Goal: Information Seeking & Learning: Learn about a topic

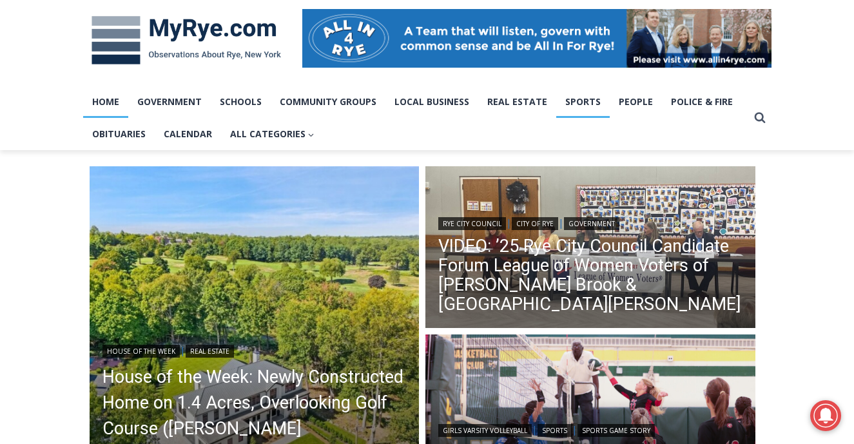
click at [577, 100] on link "Sports" at bounding box center [582, 102] width 53 height 32
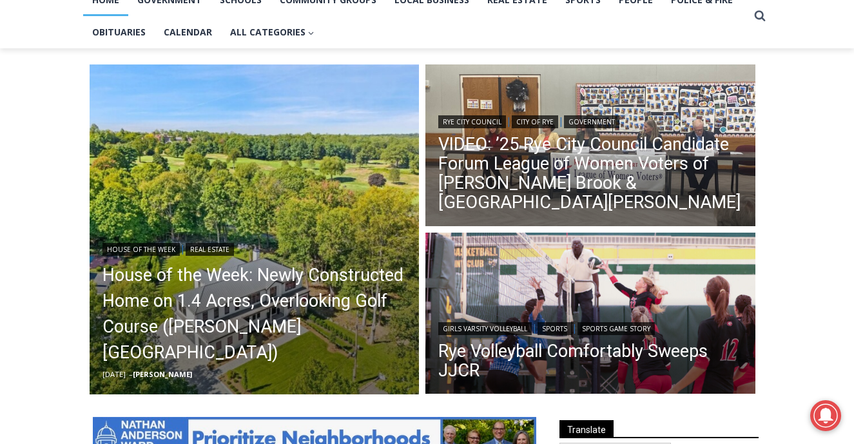
scroll to position [126, 0]
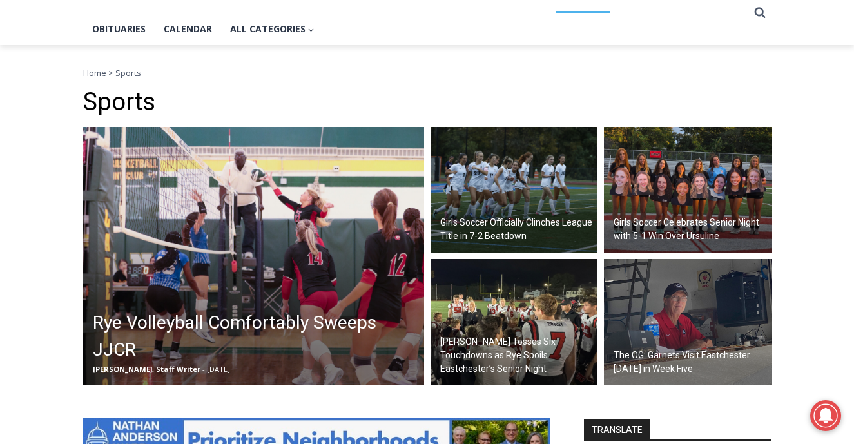
scroll to position [132, 0]
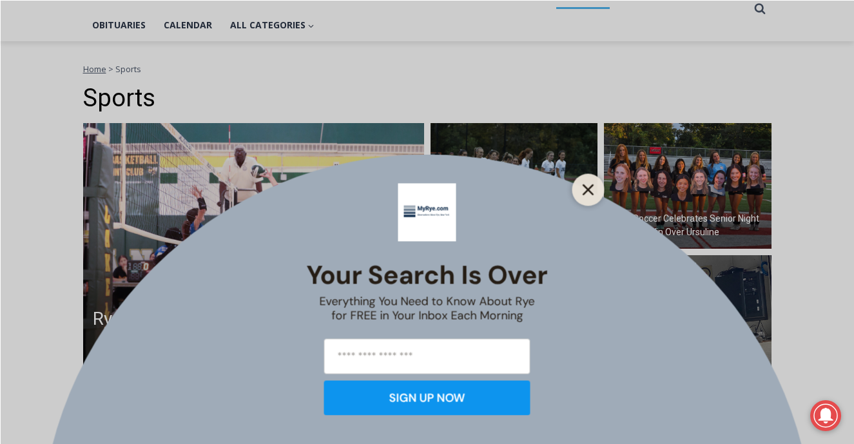
click at [586, 192] on line "Close" at bounding box center [587, 189] width 9 height 9
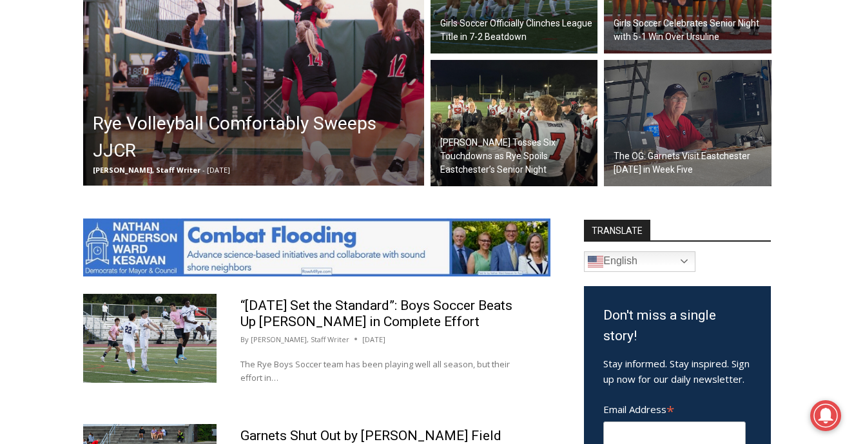
scroll to position [325, 0]
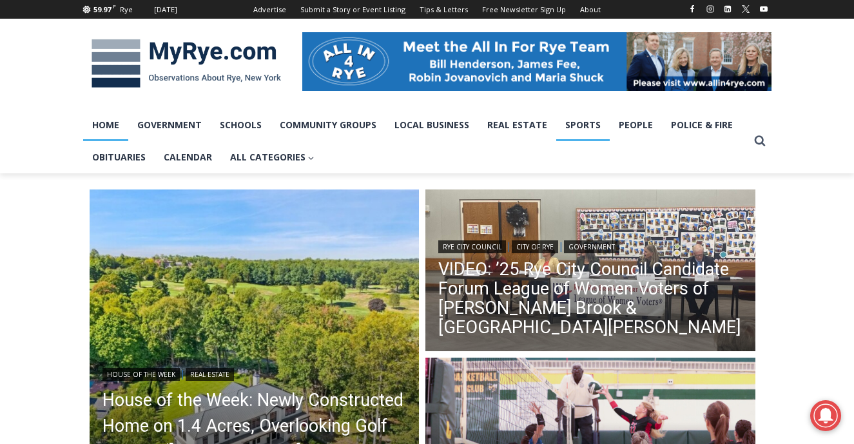
click at [584, 127] on link "Sports" at bounding box center [582, 125] width 53 height 32
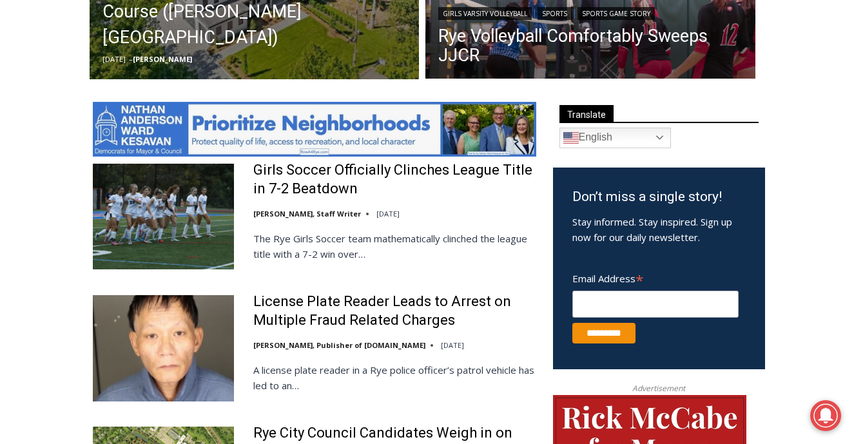
scroll to position [441, 0]
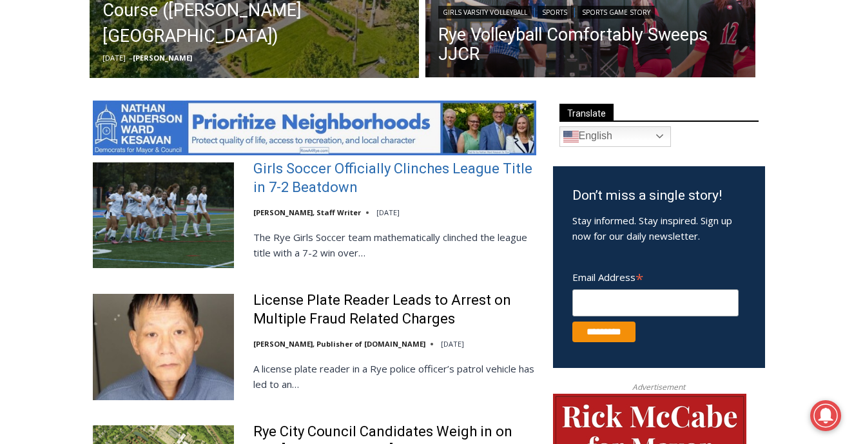
click at [340, 195] on link "Girls Soccer Officially Clinches League Title in 7-2 Beatdown" at bounding box center [394, 178] width 283 height 37
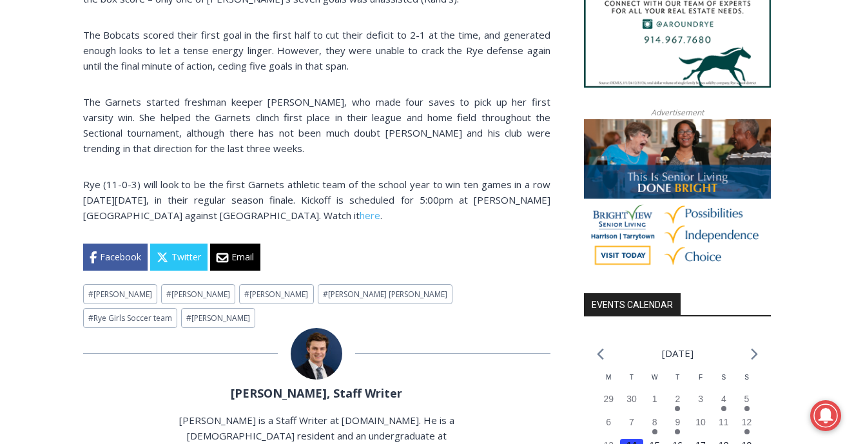
scroll to position [960, 0]
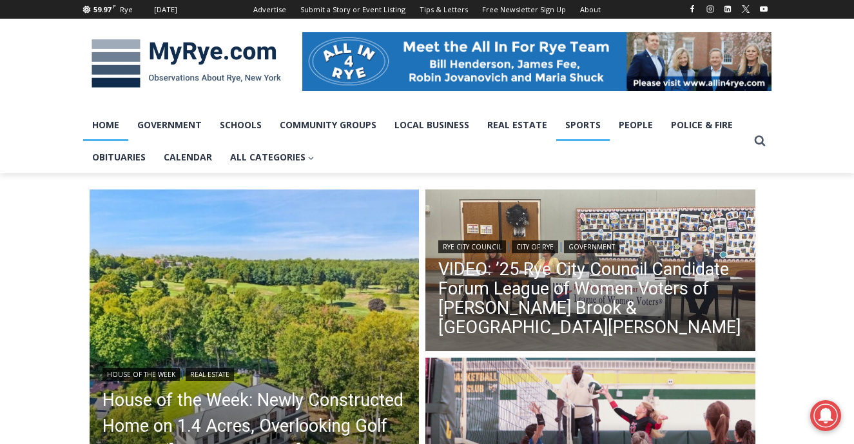
click at [582, 134] on link "Sports" at bounding box center [582, 125] width 53 height 32
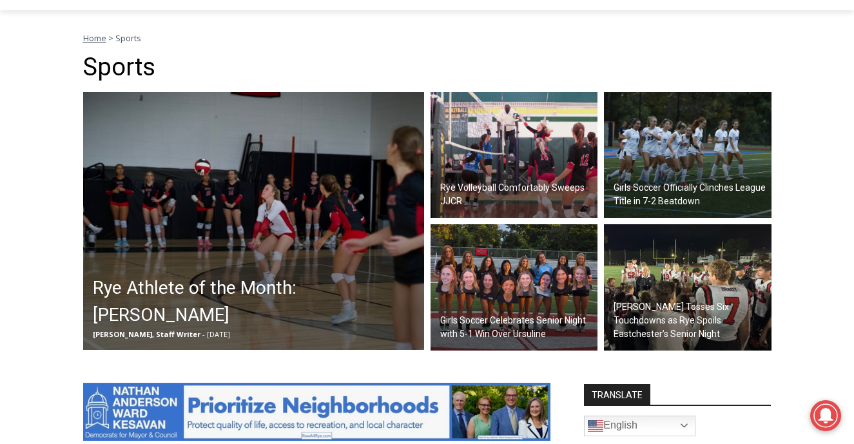
scroll to position [162, 0]
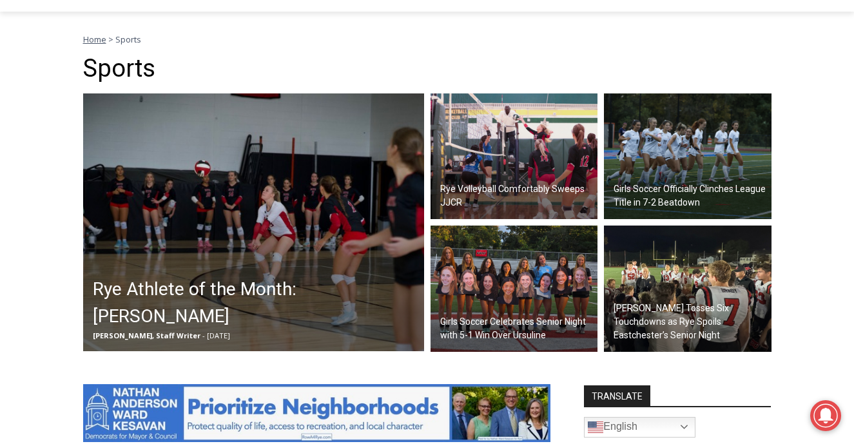
click at [264, 292] on h2 "Rye Athlete of the Month: Emma Lunstead" at bounding box center [257, 303] width 328 height 54
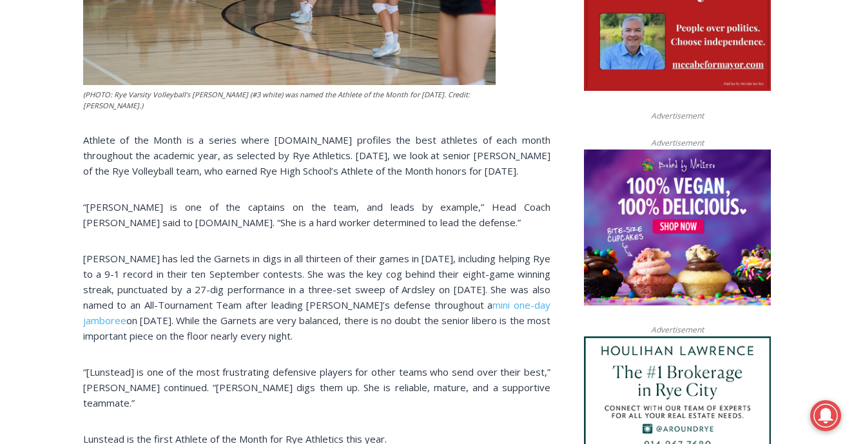
scroll to position [570, 0]
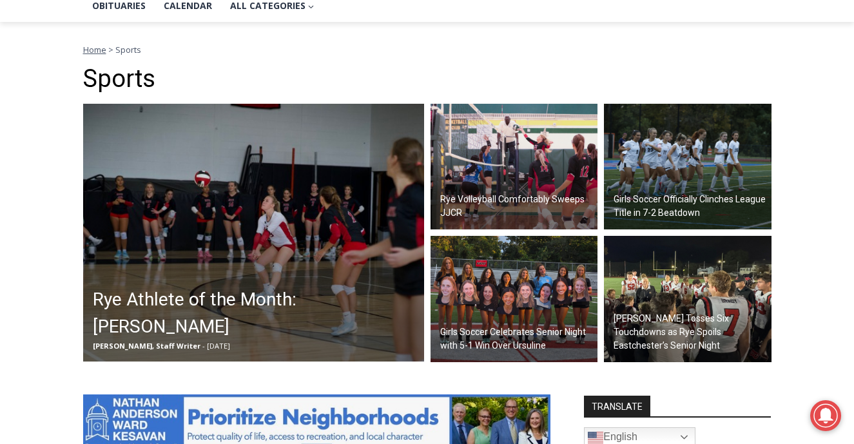
click at [550, 183] on img at bounding box center [514, 167] width 168 height 126
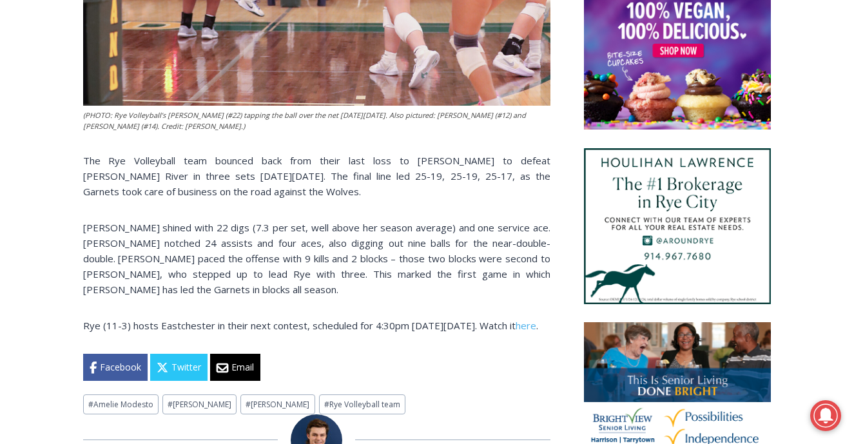
scroll to position [691, 0]
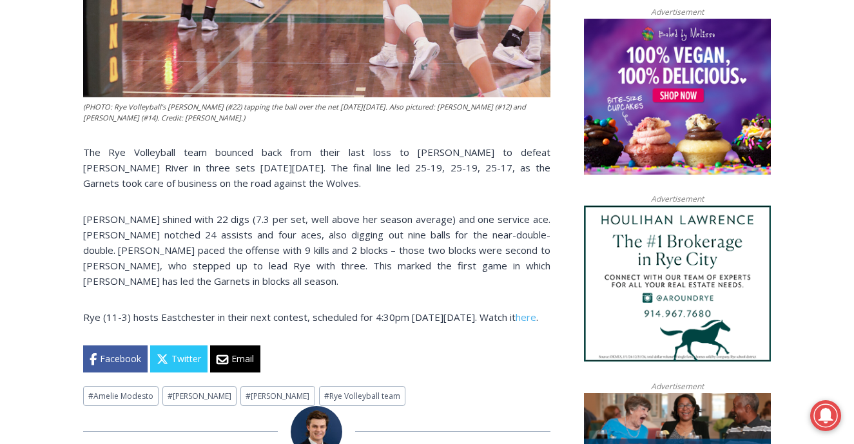
drag, startPoint x: 551, startPoint y: 323, endPoint x: 84, endPoint y: 157, distance: 496.0
copy div "The Rye Volleyball team bounced back from their last loss to [PERSON_NAME] to d…"
